Goal: Register for event/course

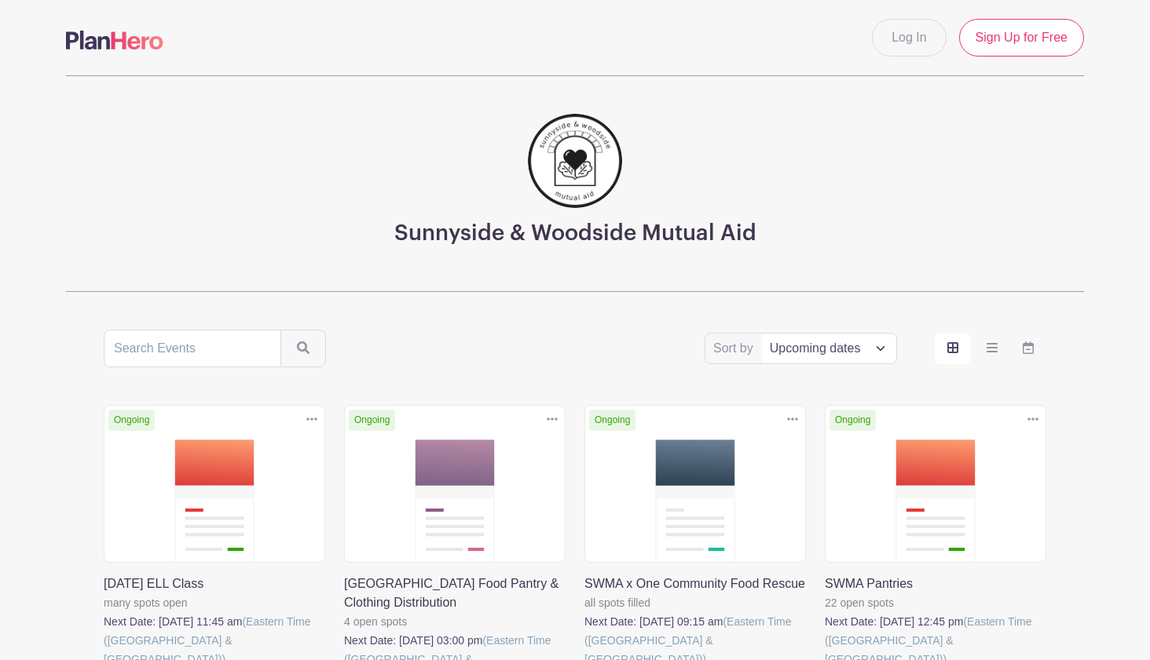
click at [104, 660] on link at bounding box center [104, 669] width 0 height 0
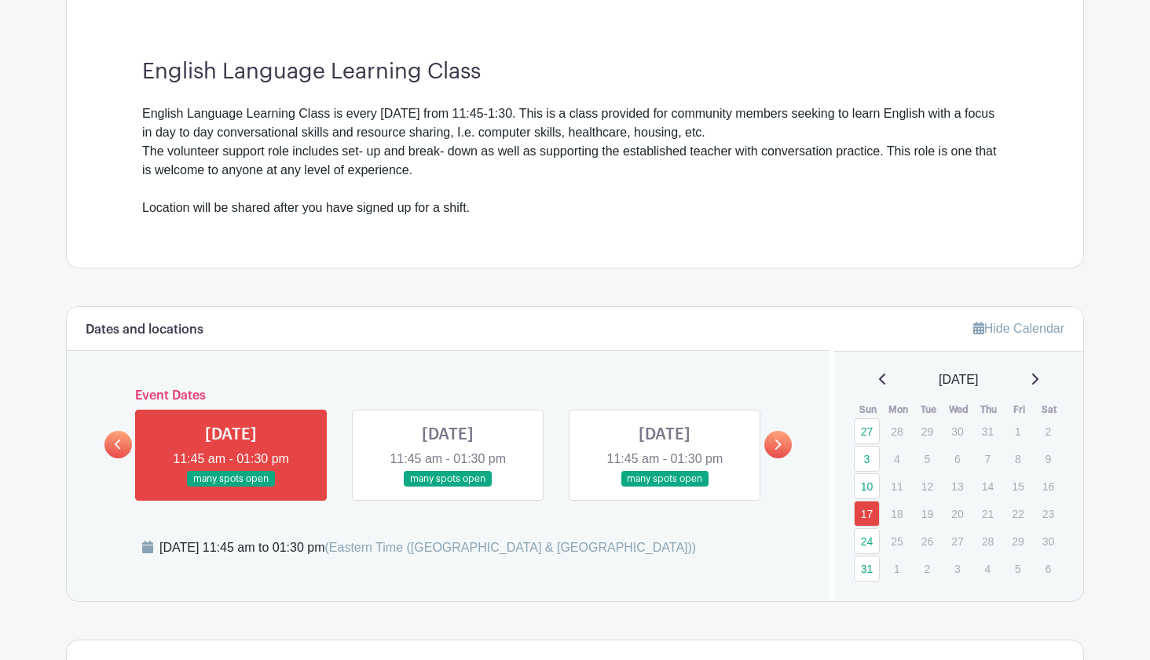
scroll to position [433, 0]
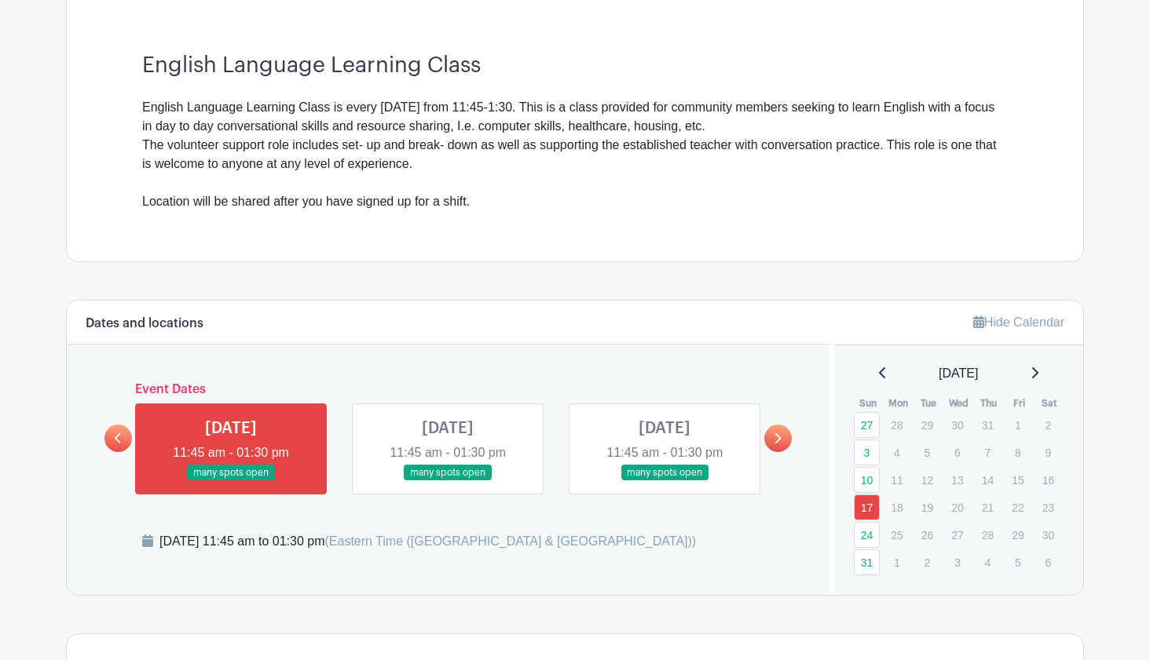
click at [231, 481] on link at bounding box center [231, 481] width 0 height 0
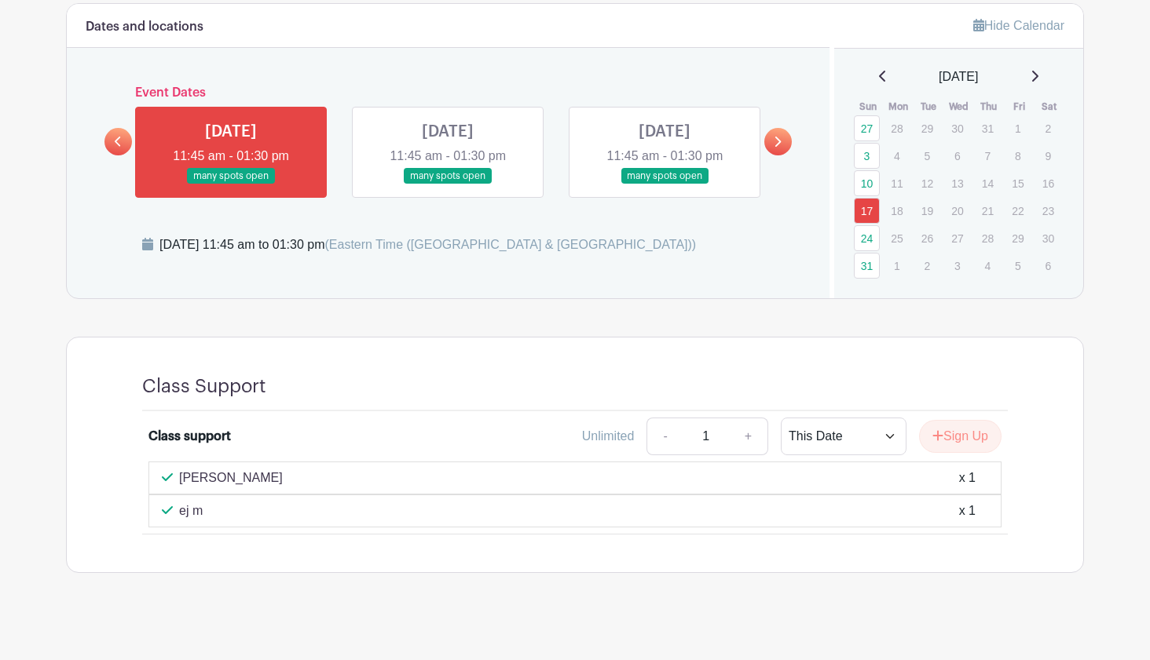
scroll to position [740, 0]
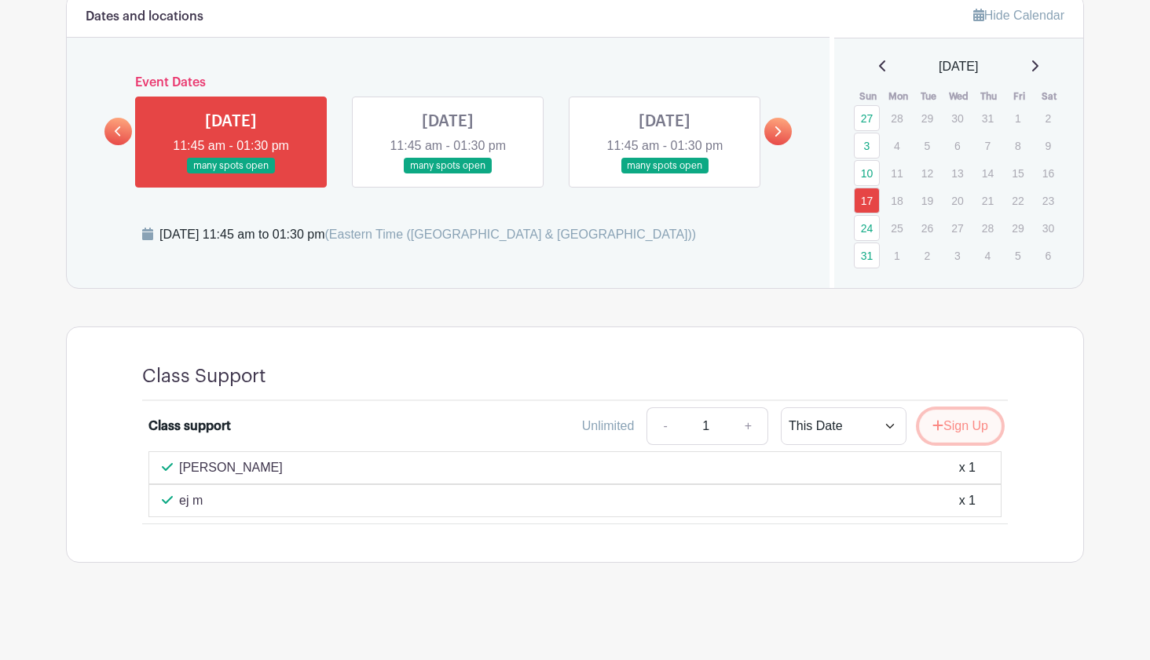
click at [956, 426] on button "Sign Up" at bounding box center [960, 426] width 82 height 33
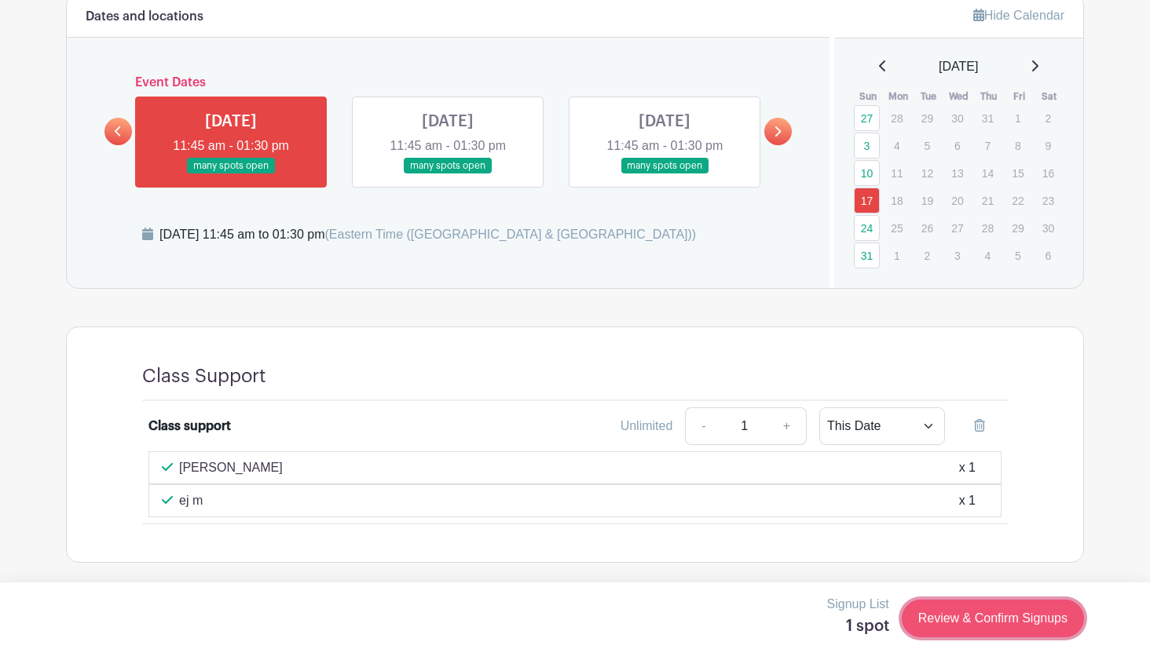
click at [975, 624] on link "Review & Confirm Signups" at bounding box center [992, 619] width 182 height 38
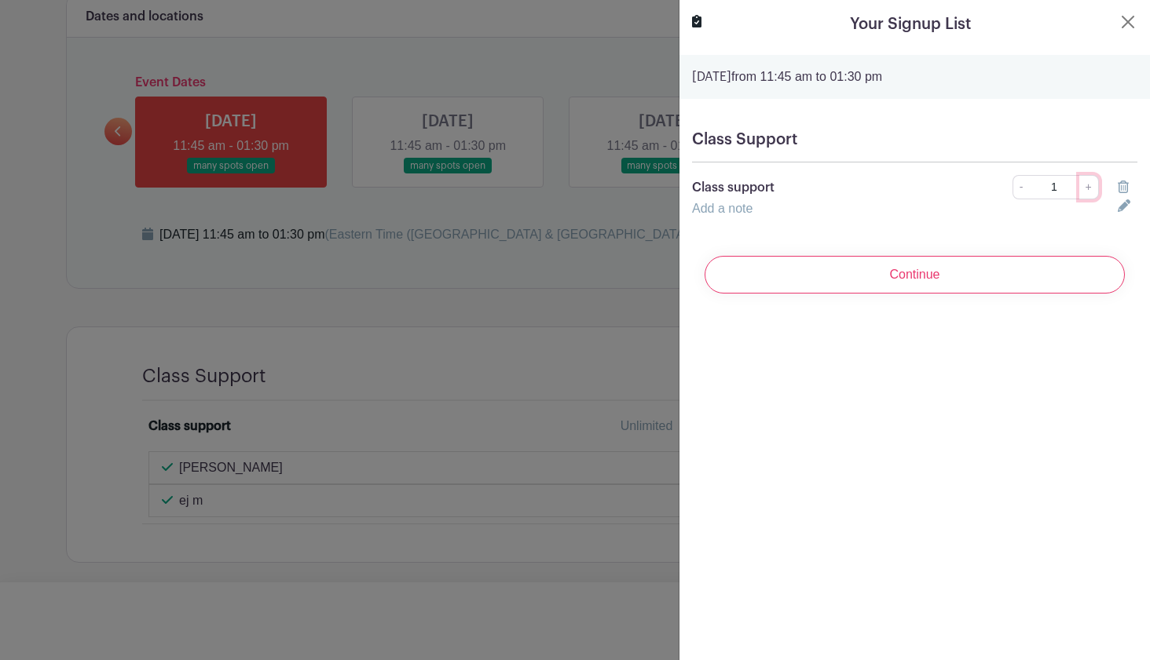
click at [1091, 188] on link "+" at bounding box center [1089, 187] width 20 height 24
type input "2"
click at [789, 206] on div "Add a note" at bounding box center [895, 208] width 426 height 19
click at [707, 210] on link "Add a note" at bounding box center [722, 208] width 60 height 13
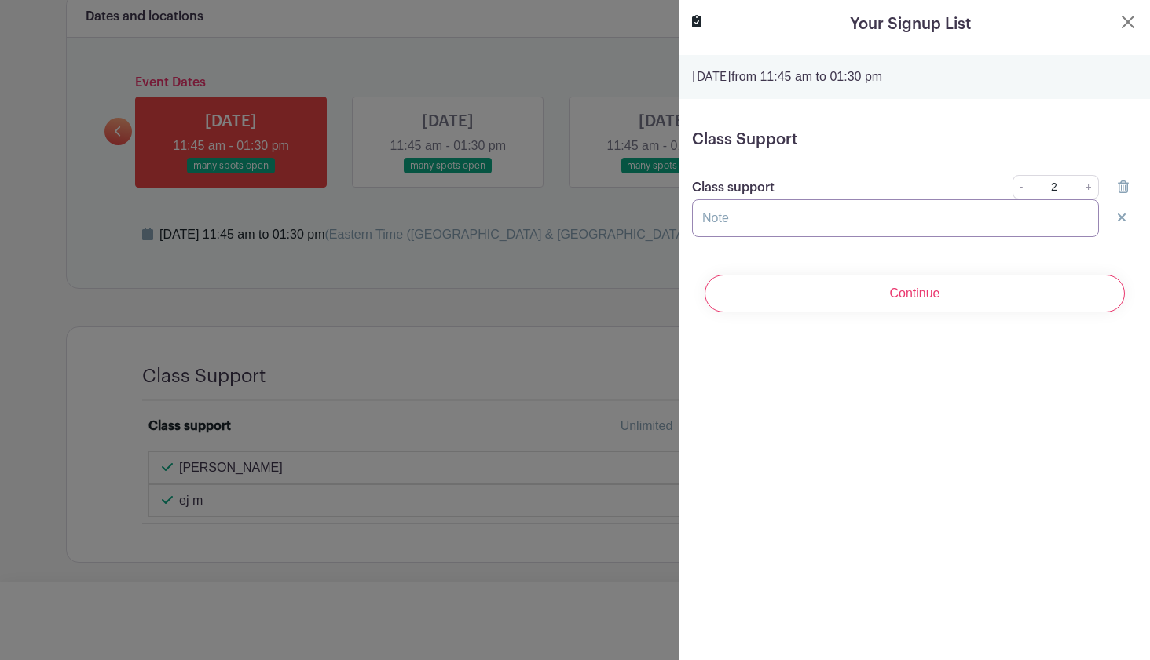
click at [714, 216] on input "text" at bounding box center [895, 218] width 407 height 38
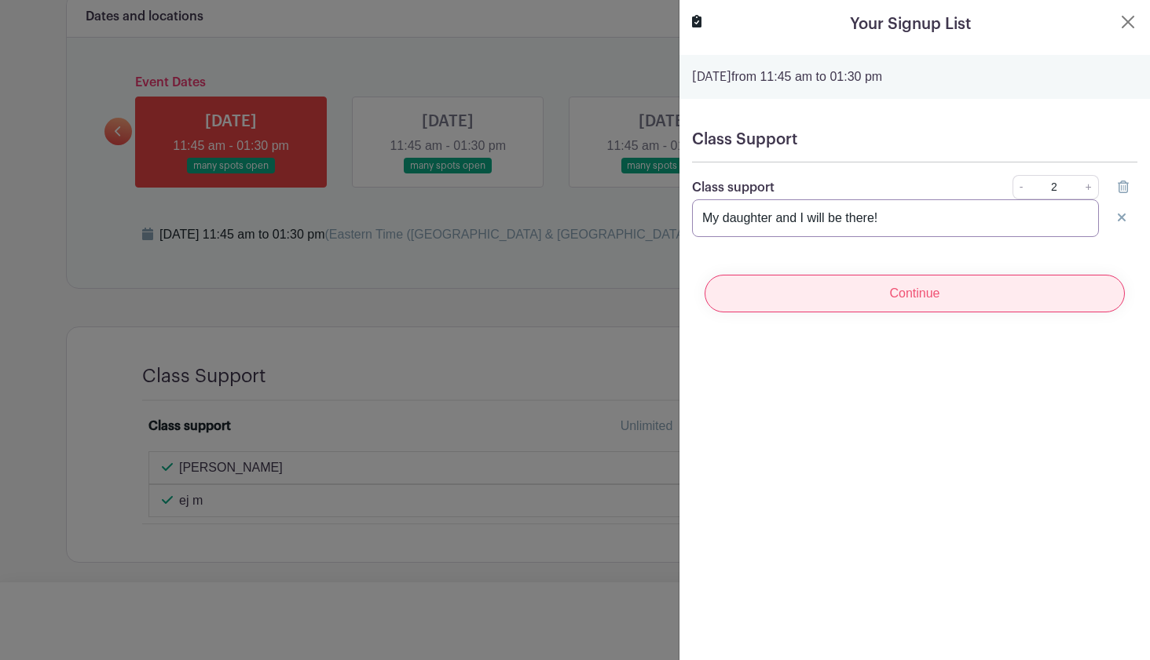
type input "My daughter and I will be there!"
click at [930, 290] on input "Continue" at bounding box center [914, 294] width 420 height 38
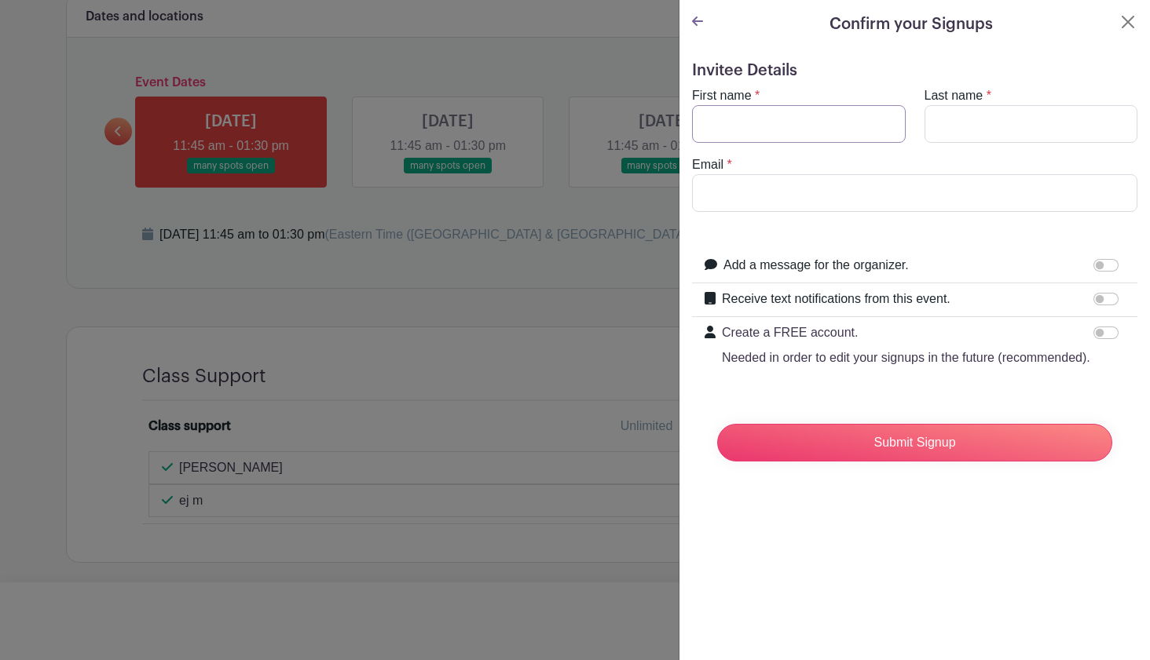
click at [816, 129] on input "First name" at bounding box center [799, 124] width 214 height 38
type input "[PERSON_NAME]"
type input "[EMAIL_ADDRESS][DOMAIN_NAME]"
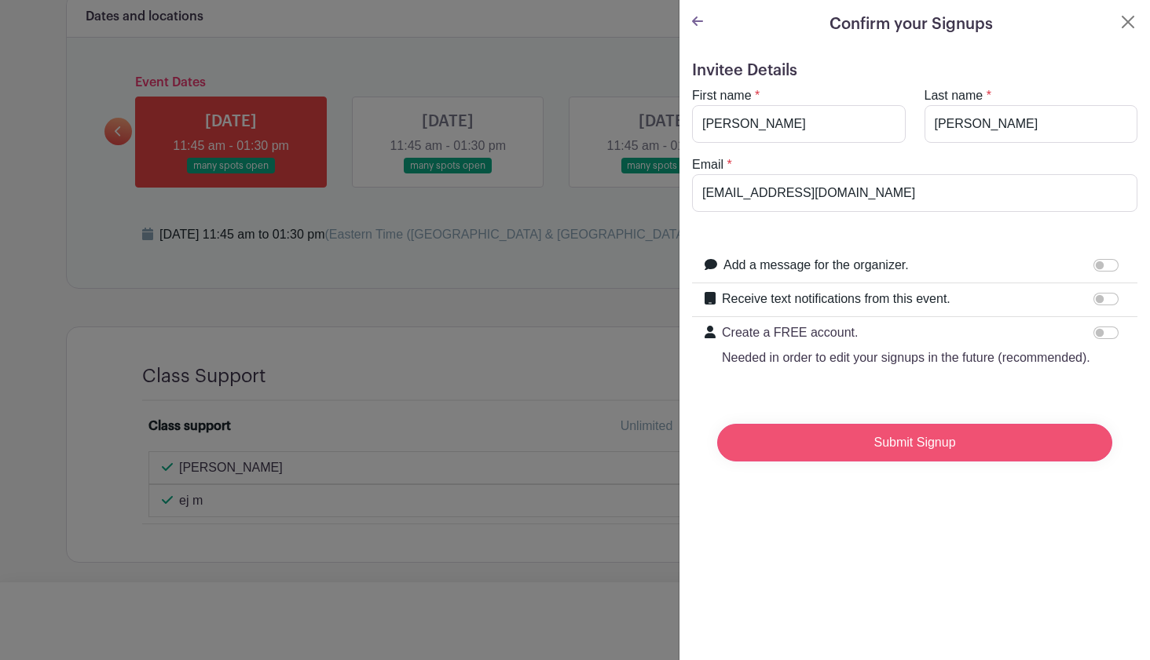
click at [864, 438] on input "Submit Signup" at bounding box center [914, 443] width 395 height 38
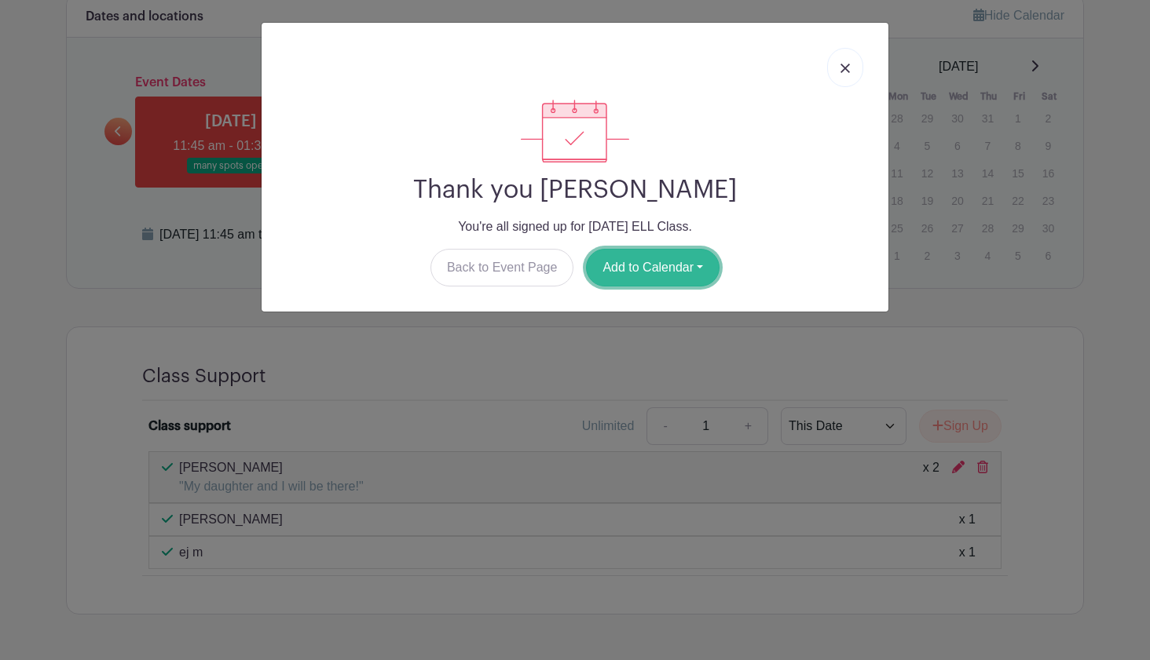
click at [667, 266] on button "Add to Calendar" at bounding box center [652, 268] width 133 height 38
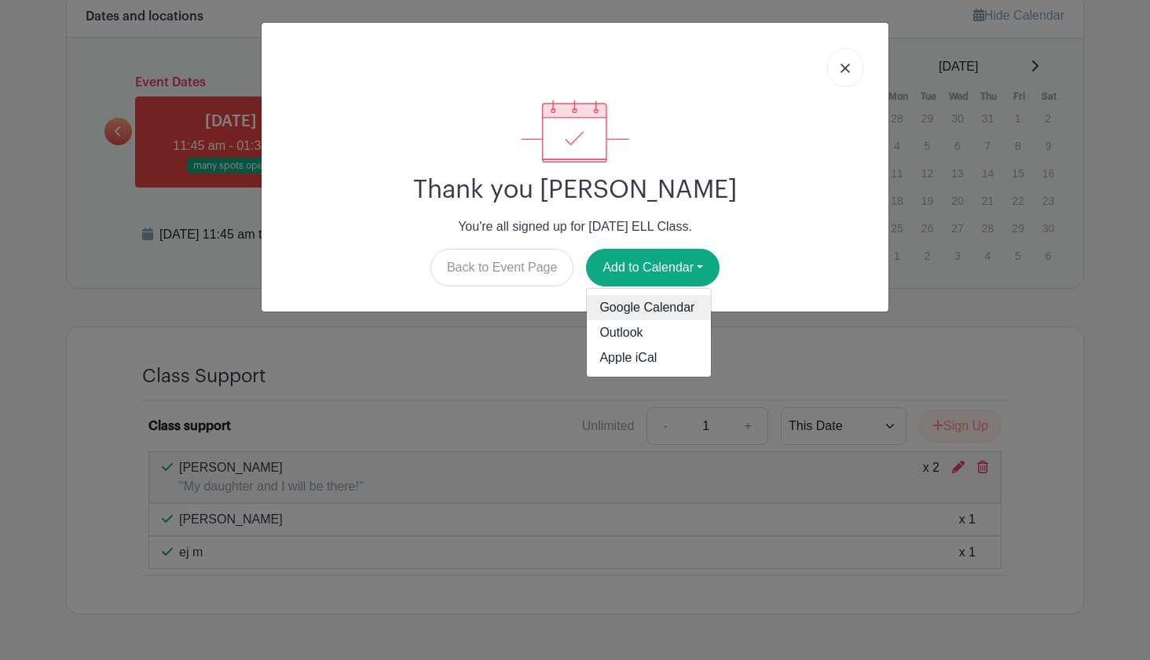
click at [653, 300] on link "Google Calendar" at bounding box center [649, 307] width 124 height 25
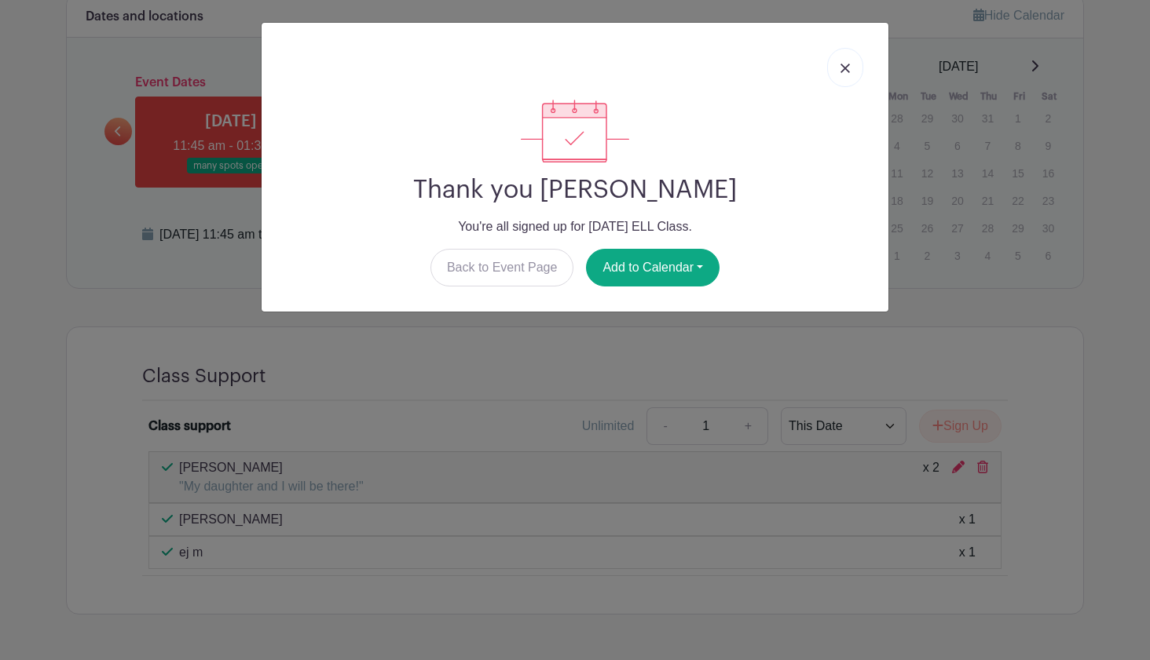
click at [843, 67] on img at bounding box center [844, 68] width 9 height 9
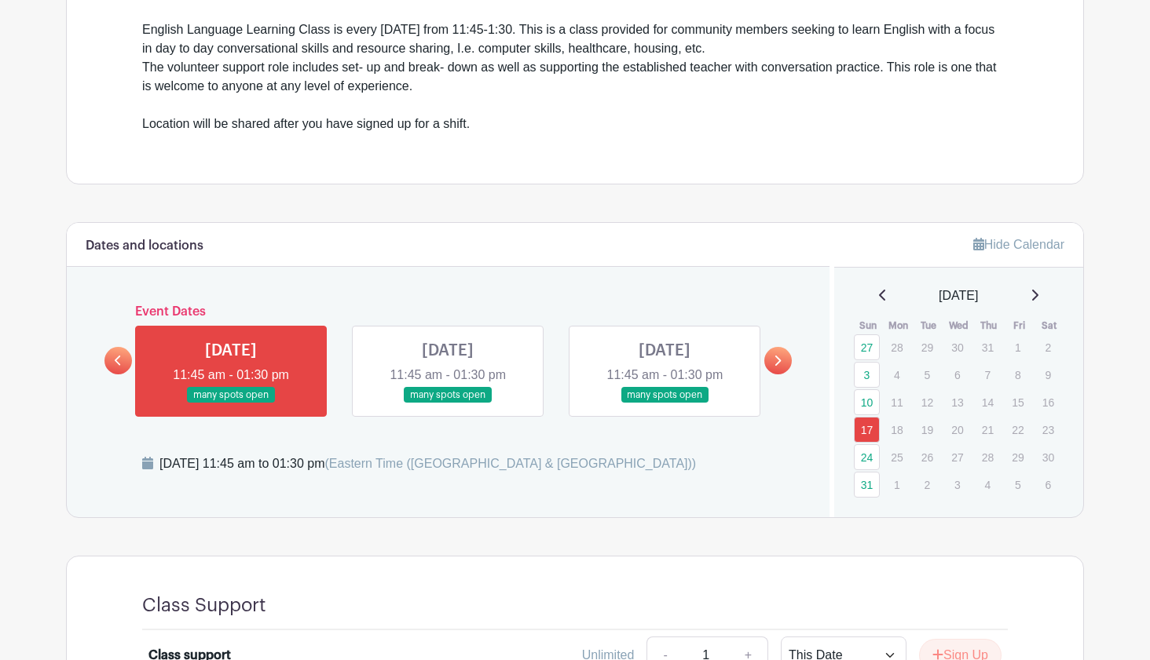
scroll to position [549, 0]
